Goal: Information Seeking & Learning: Learn about a topic

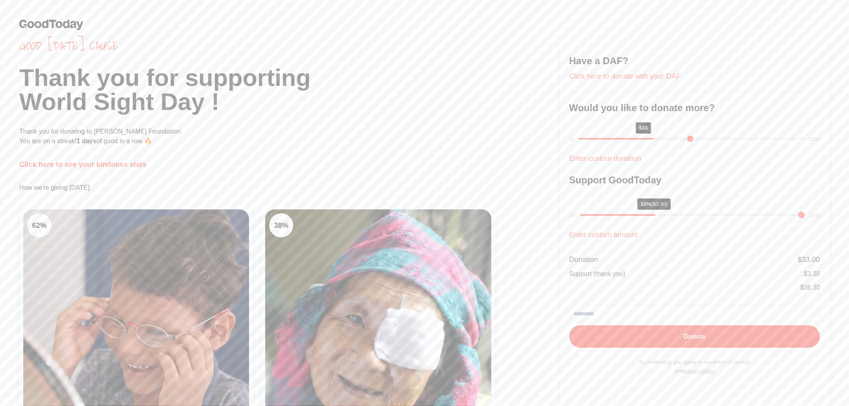
drag, startPoint x: 509, startPoint y: 98, endPoint x: 508, endPoint y: 93, distance: 5.3
click at [507, 91] on h1 "Thank you for supporting World Sight Day !" at bounding box center [289, 90] width 540 height 48
